Goal: Check status: Check status

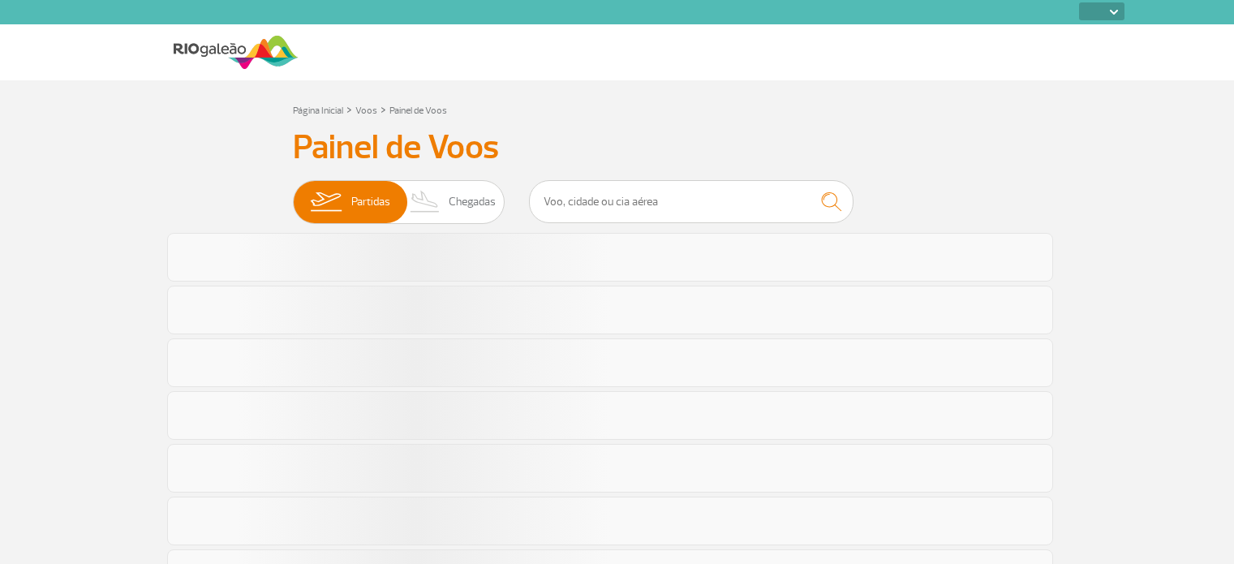
select select
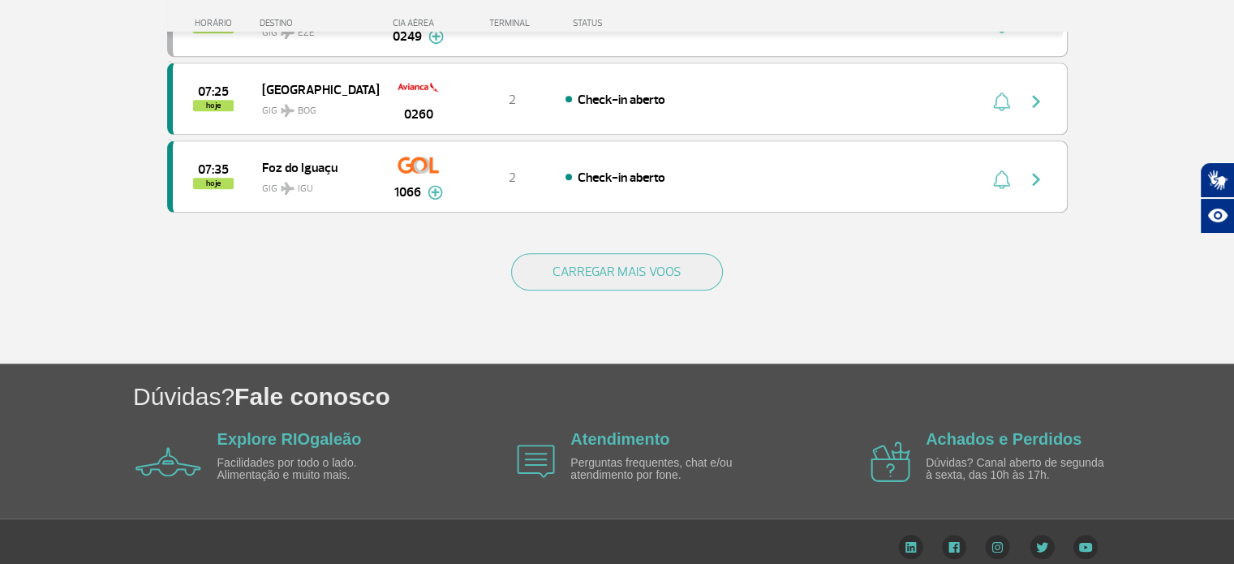
scroll to position [1539, 0]
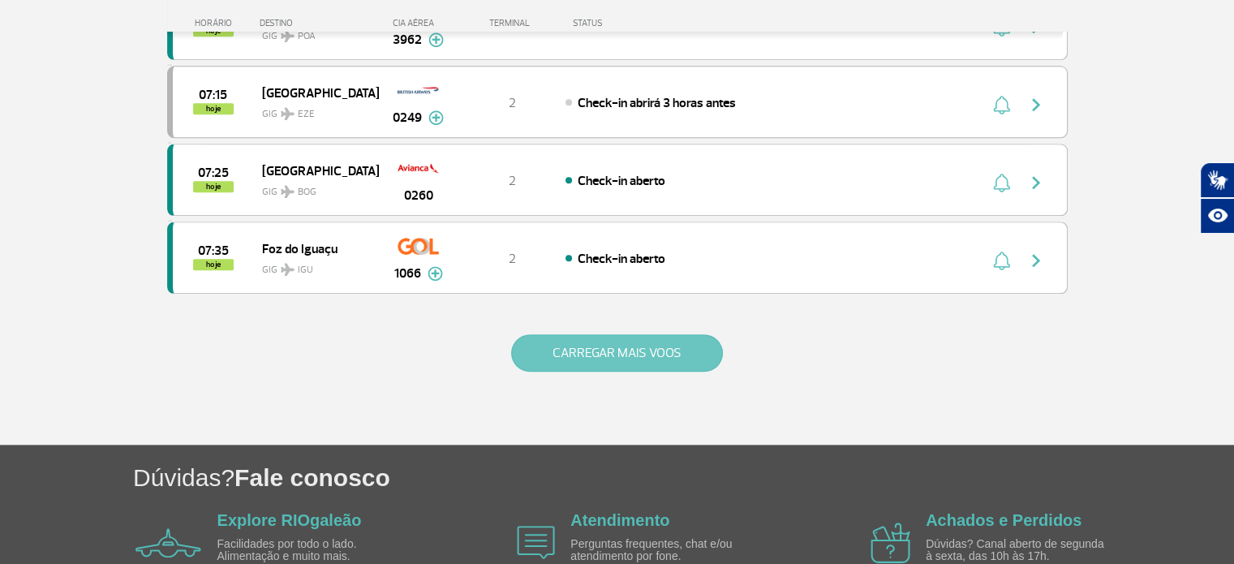
click at [617, 342] on button "CARREGAR MAIS VOOS" at bounding box center [617, 352] width 212 height 37
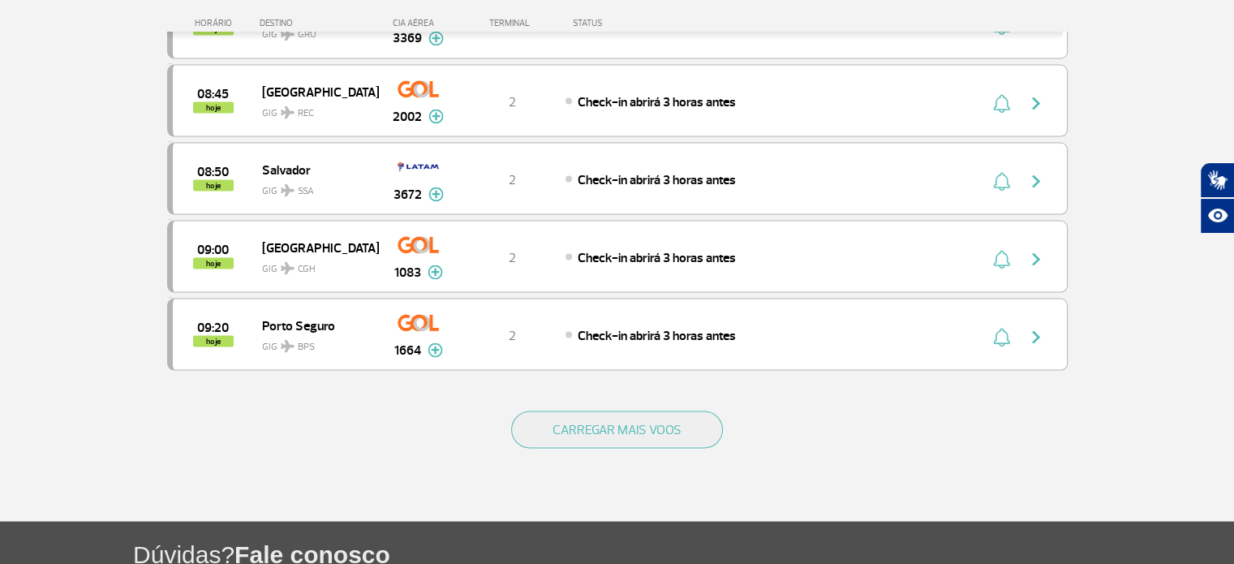
scroll to position [3162, 0]
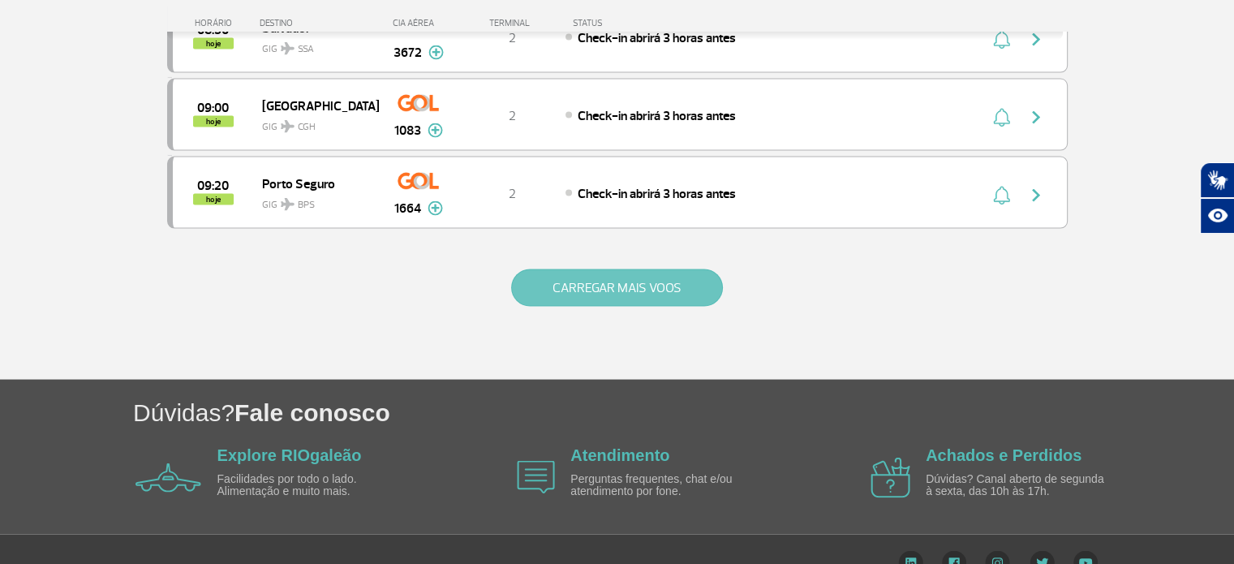
click at [640, 269] on button "CARREGAR MAIS VOOS" at bounding box center [617, 287] width 212 height 37
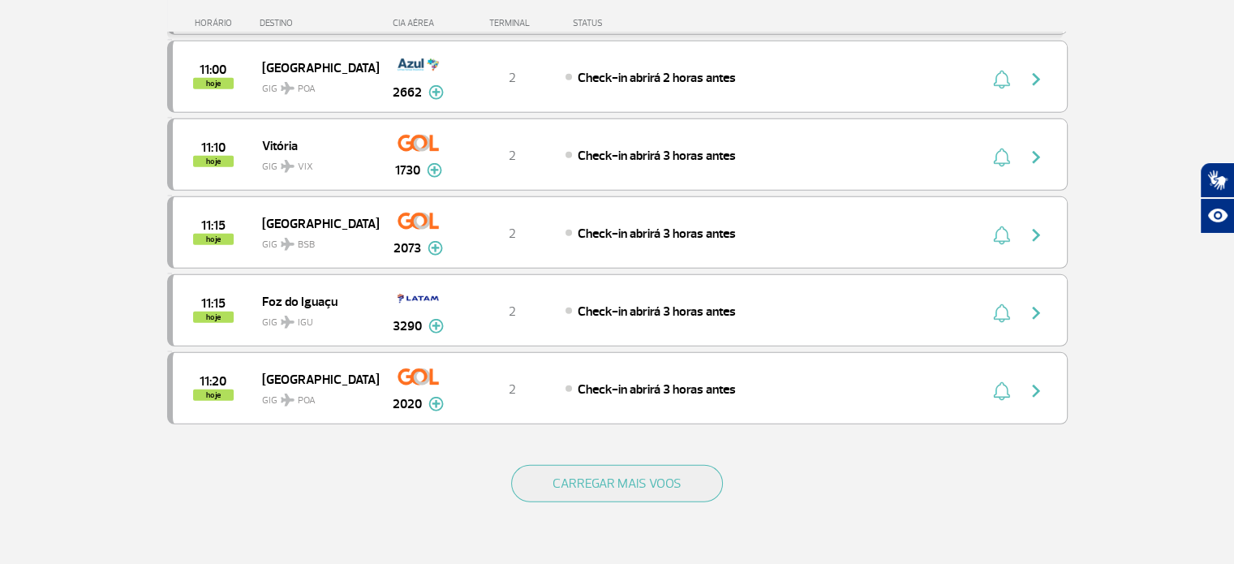
scroll to position [4622, 0]
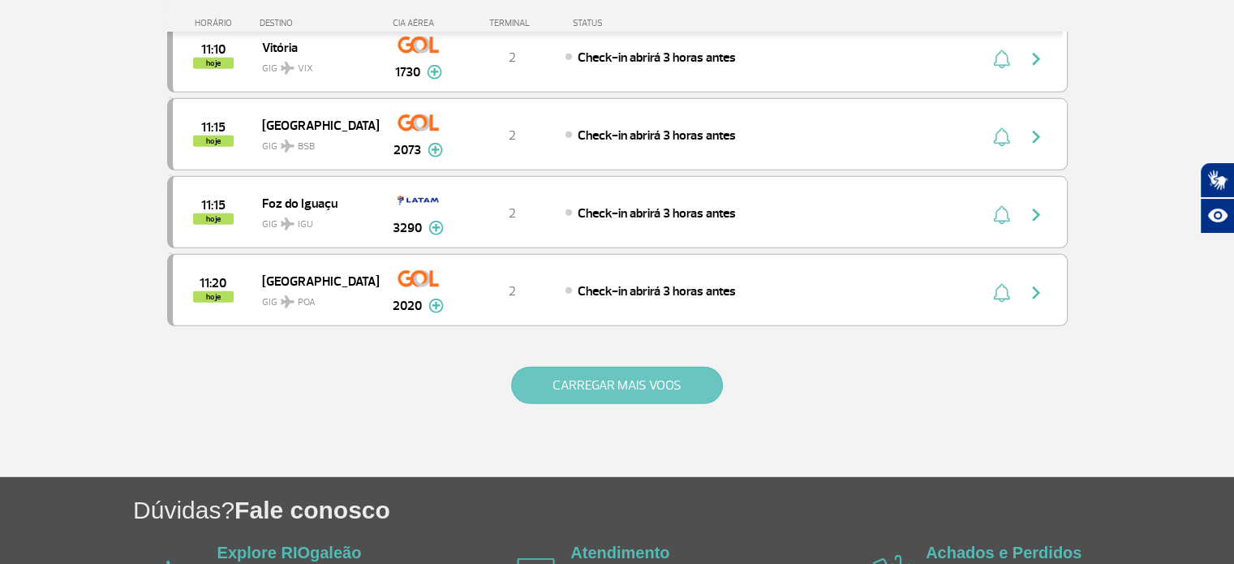
click at [624, 367] on button "CARREGAR MAIS VOOS" at bounding box center [617, 385] width 212 height 37
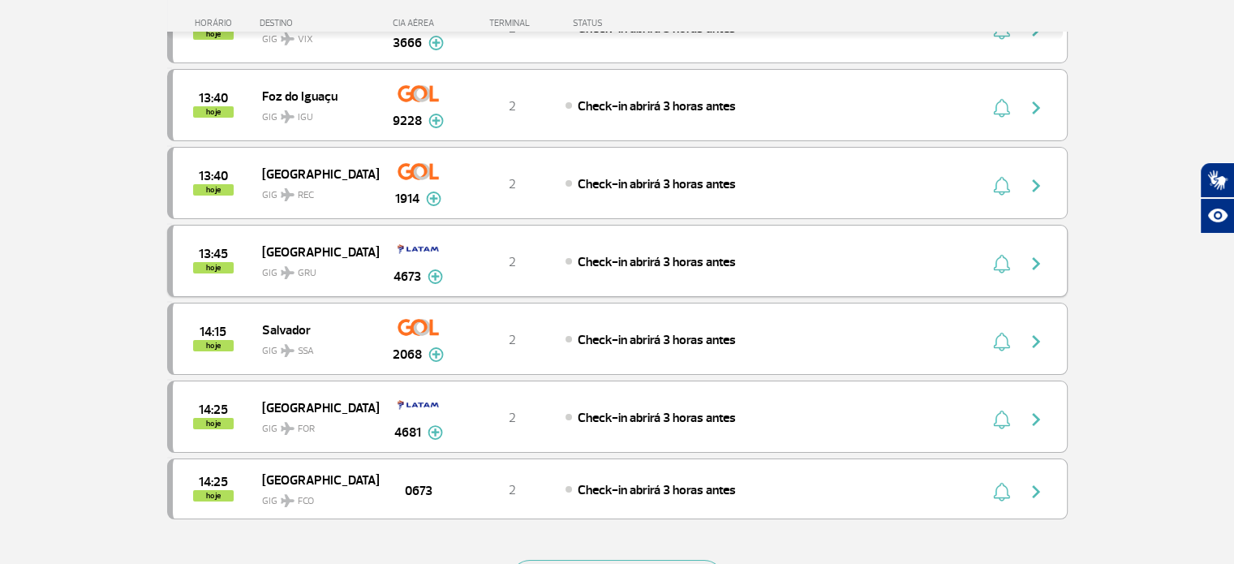
scroll to position [6002, 0]
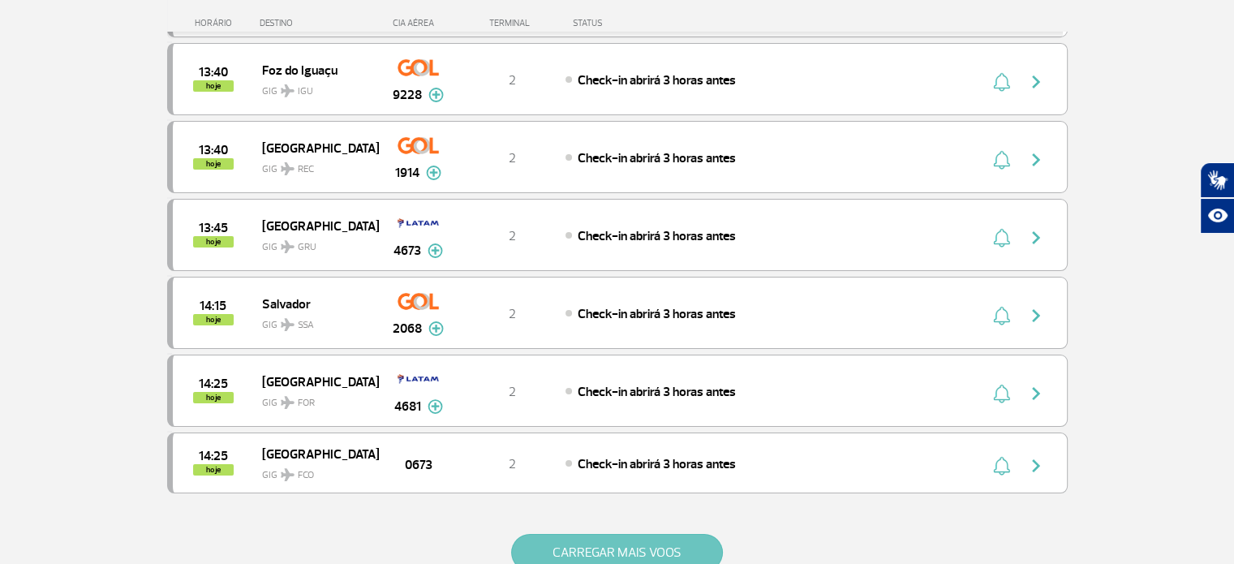
click at [639, 534] on button "CARREGAR MAIS VOOS" at bounding box center [617, 552] width 212 height 37
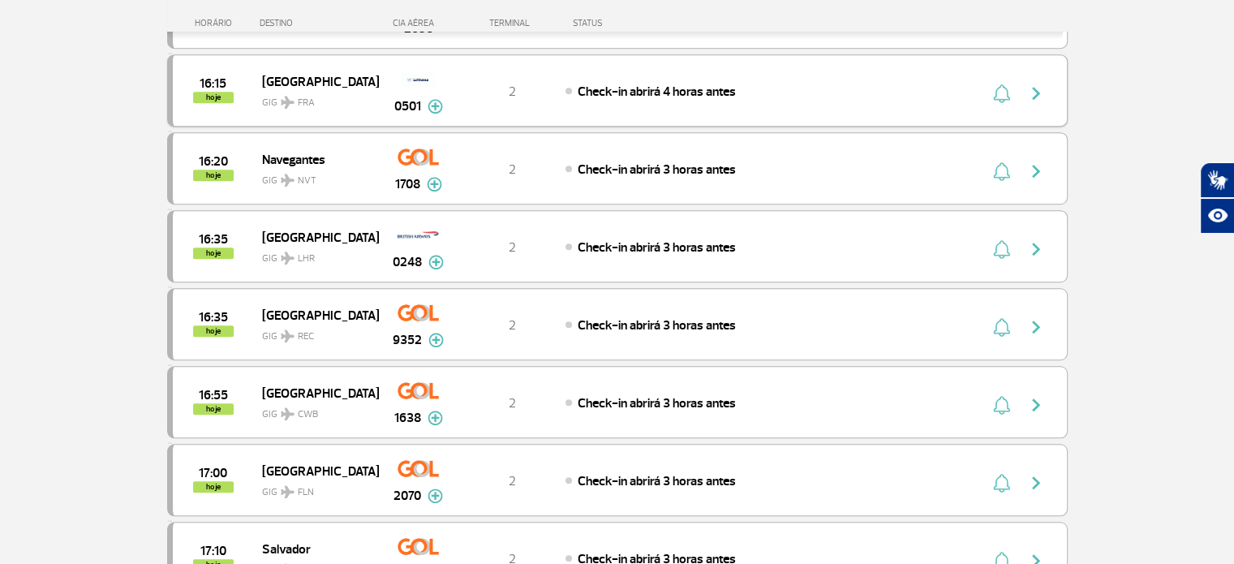
scroll to position [7625, 0]
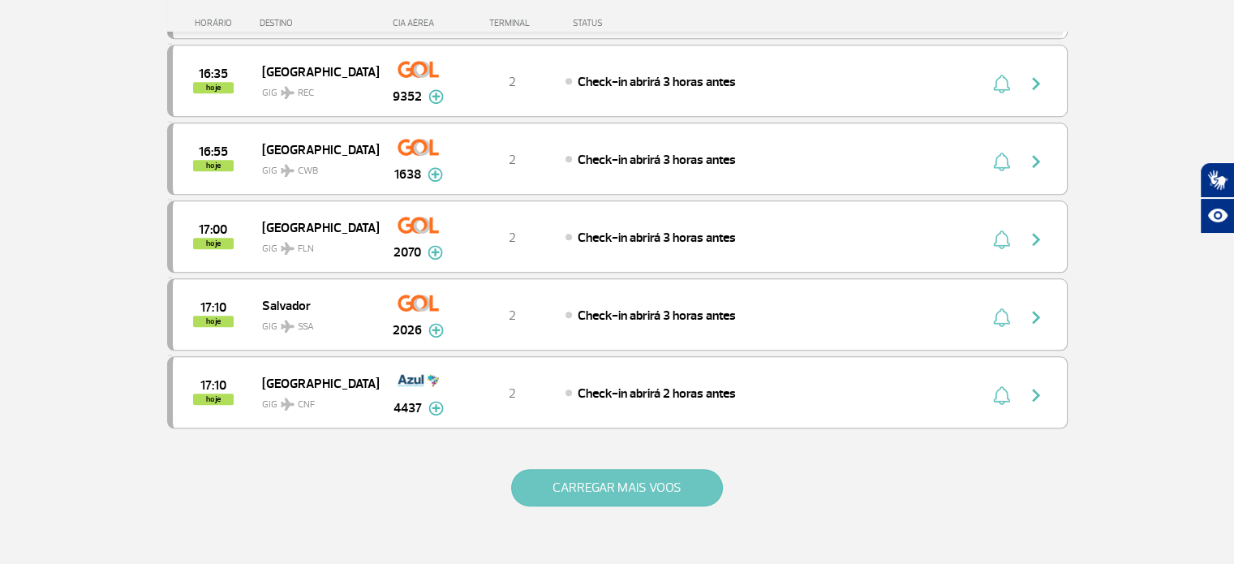
click at [648, 469] on button "CARREGAR MAIS VOOS" at bounding box center [617, 487] width 212 height 37
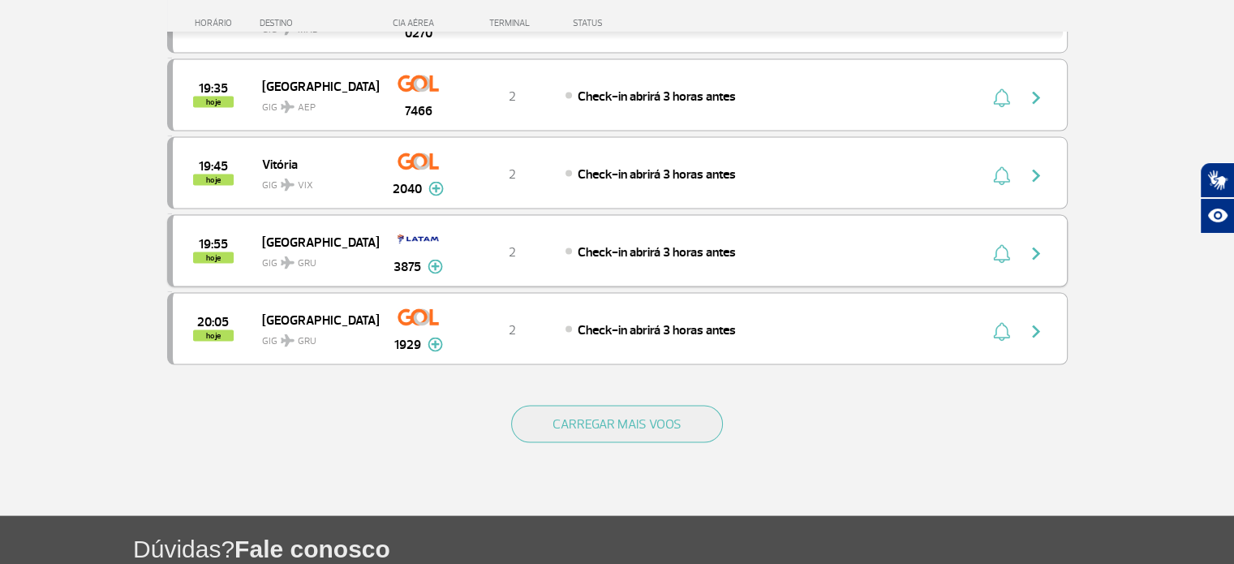
scroll to position [9247, 0]
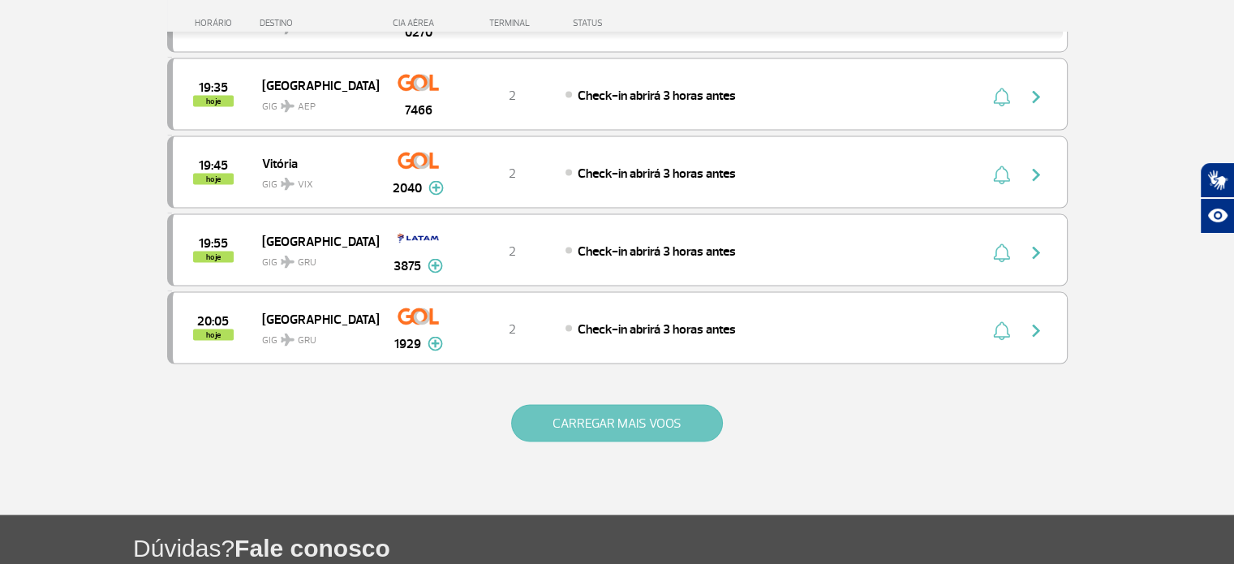
click at [630, 404] on button "CARREGAR MAIS VOOS" at bounding box center [617, 422] width 212 height 37
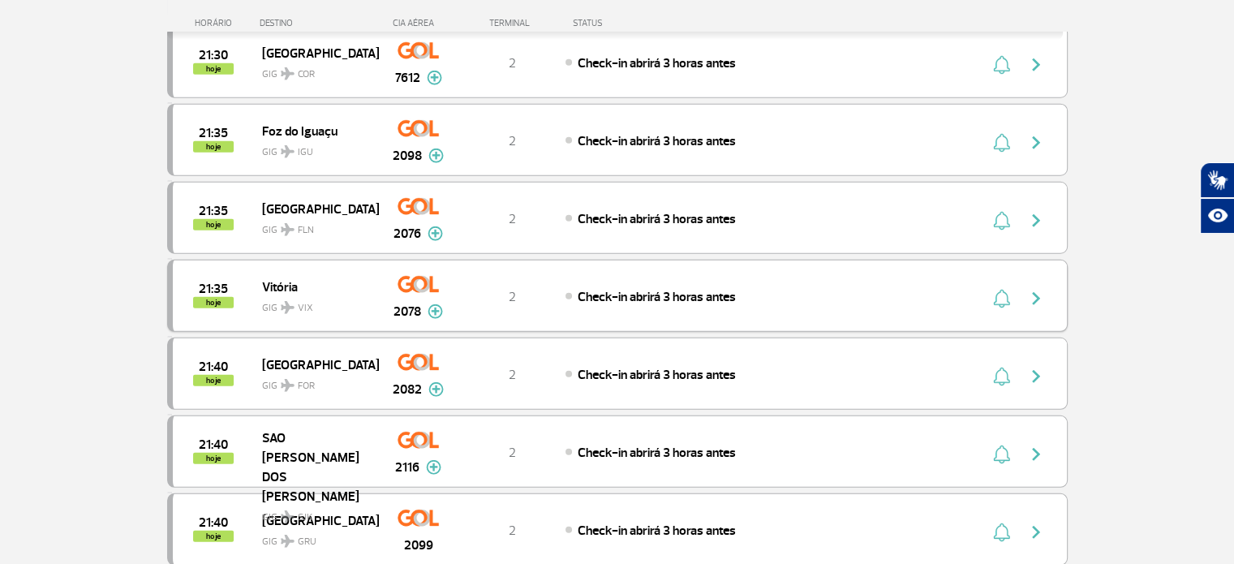
scroll to position [10627, 0]
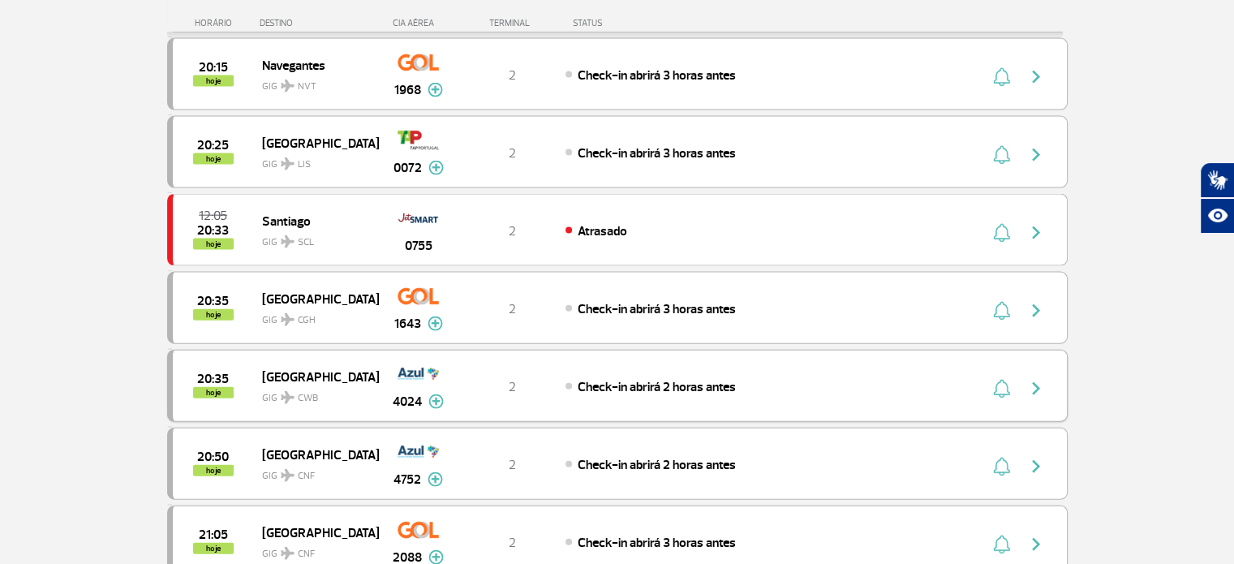
scroll to position [9491, 0]
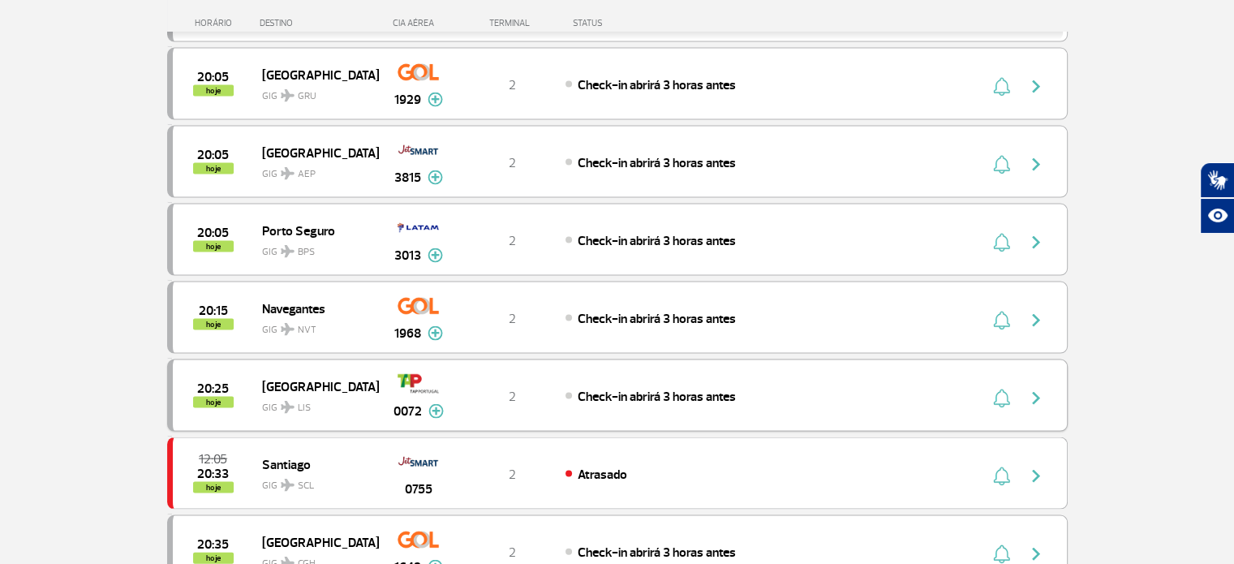
click at [433, 404] on img at bounding box center [435, 411] width 15 height 15
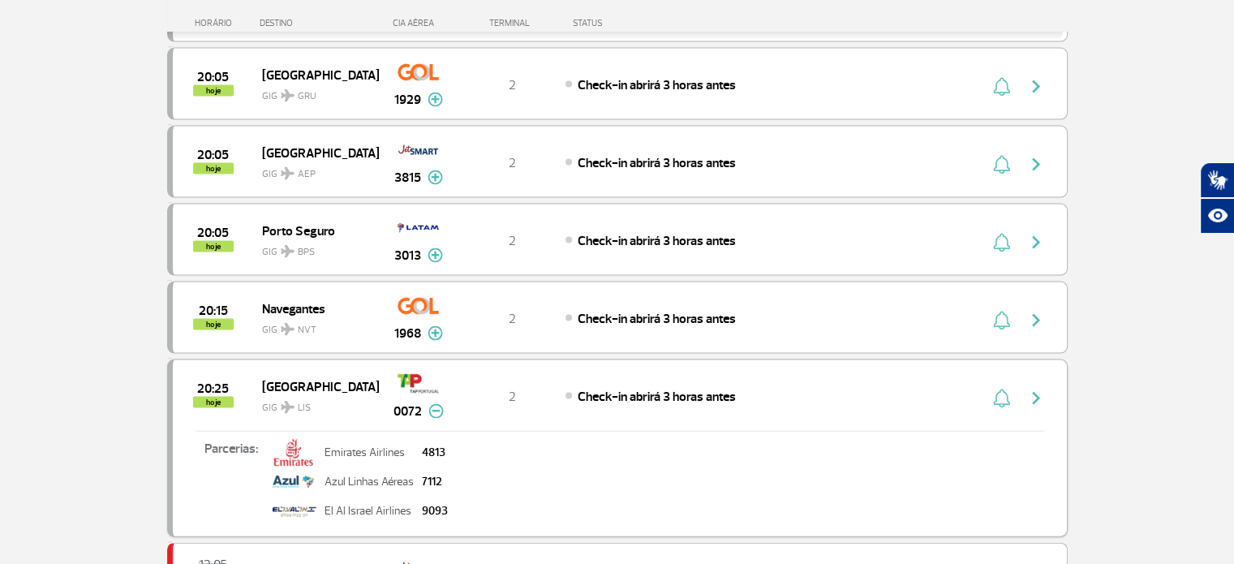
click at [1039, 389] on img "button" at bounding box center [1035, 398] width 19 height 19
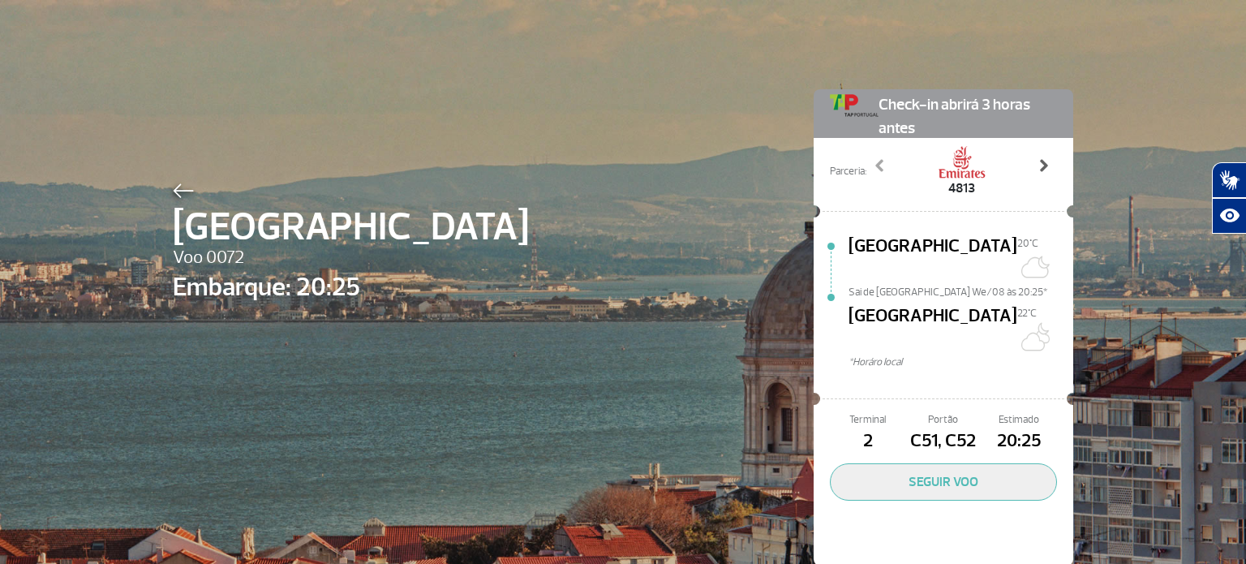
click at [1039, 164] on span at bounding box center [1043, 165] width 16 height 16
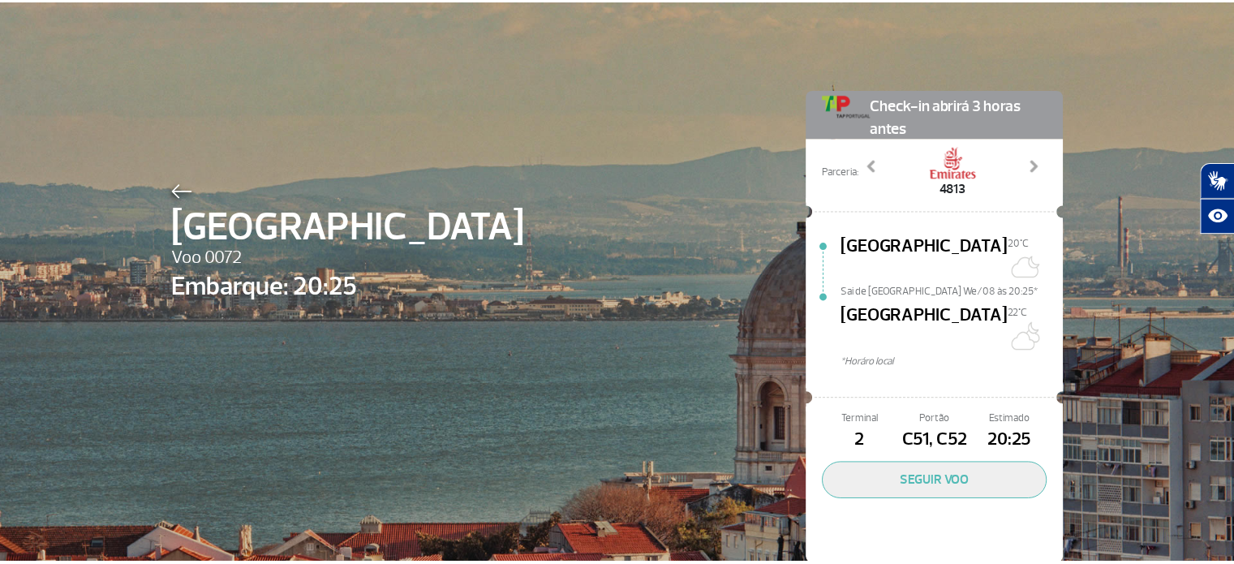
scroll to position [2, 0]
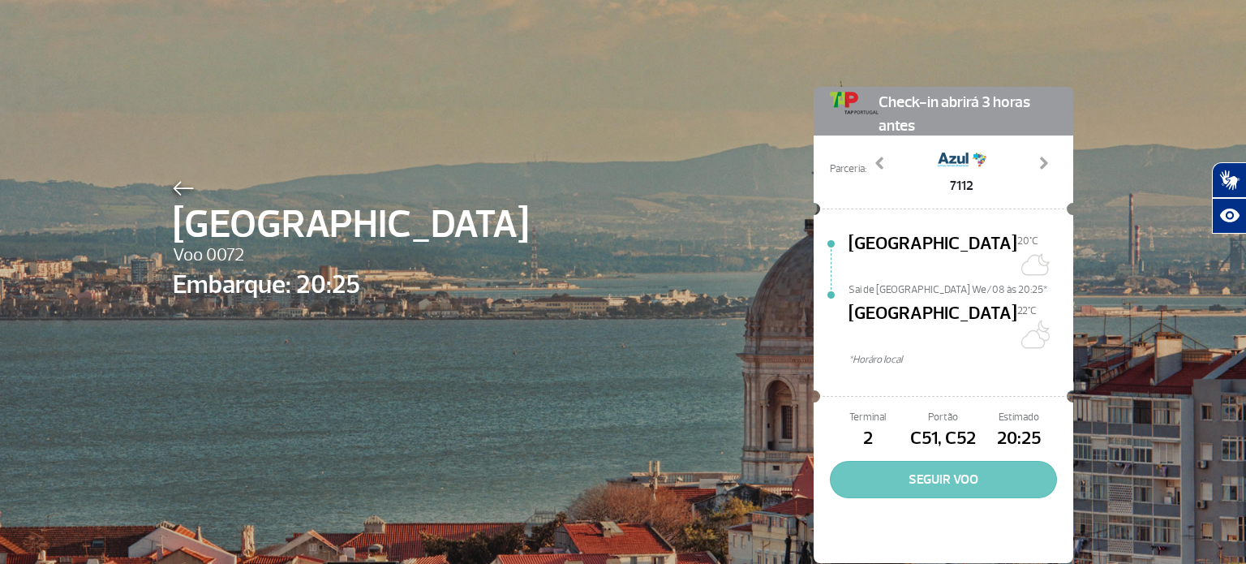
click at [949, 461] on button "SEGUIR VOO" at bounding box center [943, 479] width 227 height 37
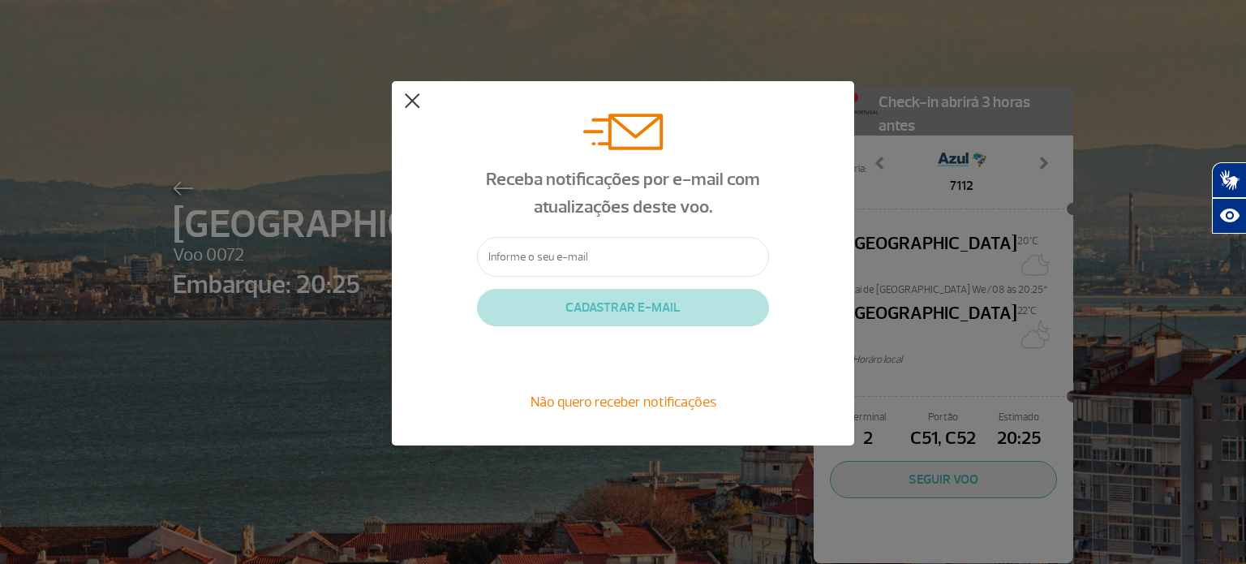
click at [412, 105] on button at bounding box center [412, 101] width 16 height 16
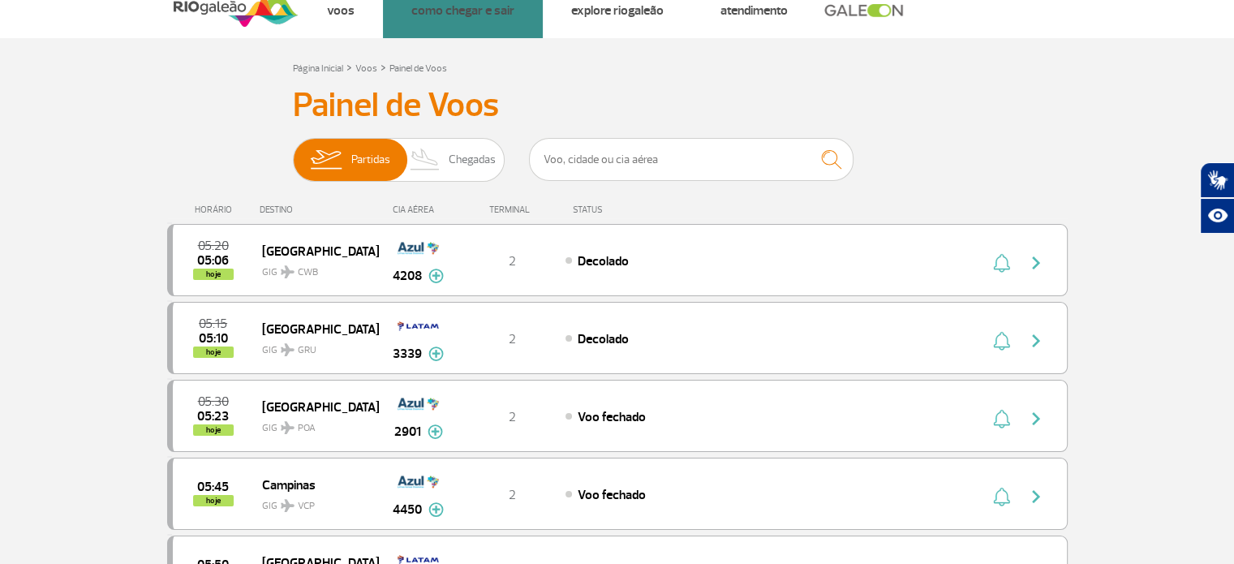
scroll to position [81, 0]
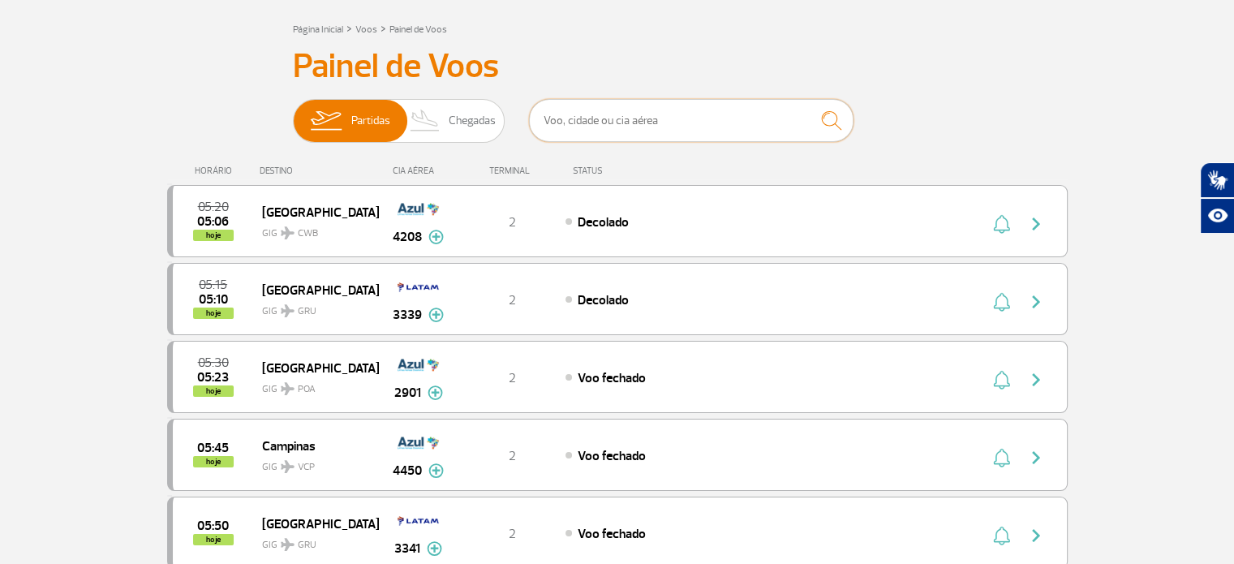
click at [671, 114] on input "text" at bounding box center [691, 120] width 325 height 43
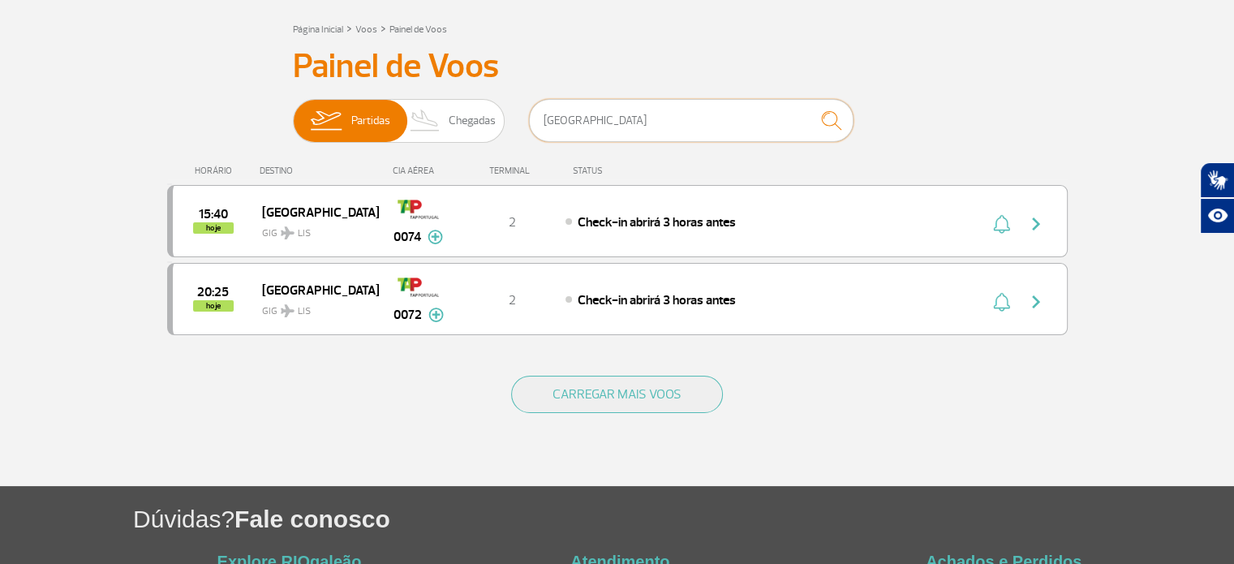
type input "[GEOGRAPHIC_DATA]"
